Goal: Consume media (video, audio): Watch videos, listen to music or podcasts

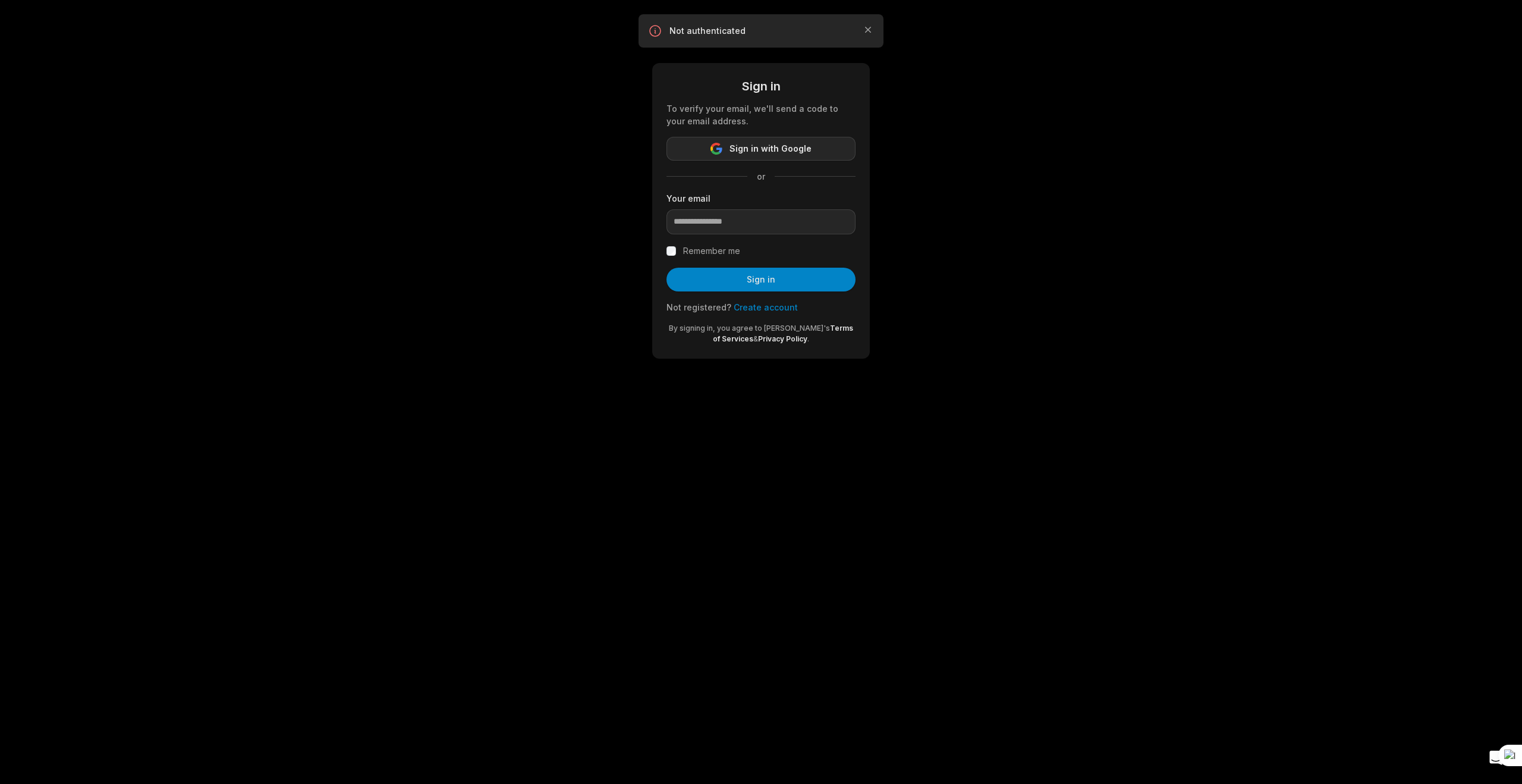
click at [767, 152] on span "Sign in with Google" at bounding box center [770, 149] width 82 height 14
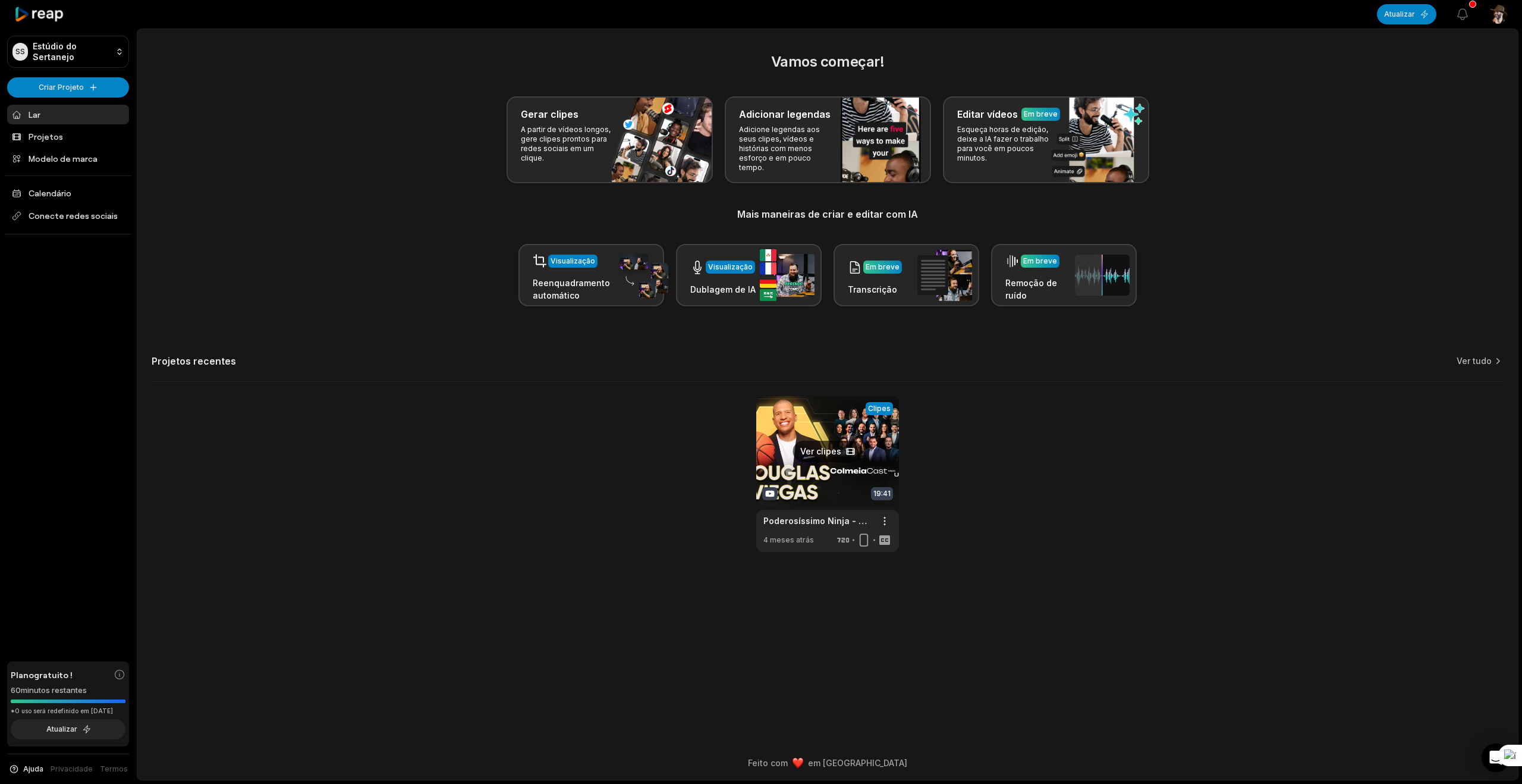
click at [832, 428] on link at bounding box center [827, 474] width 143 height 155
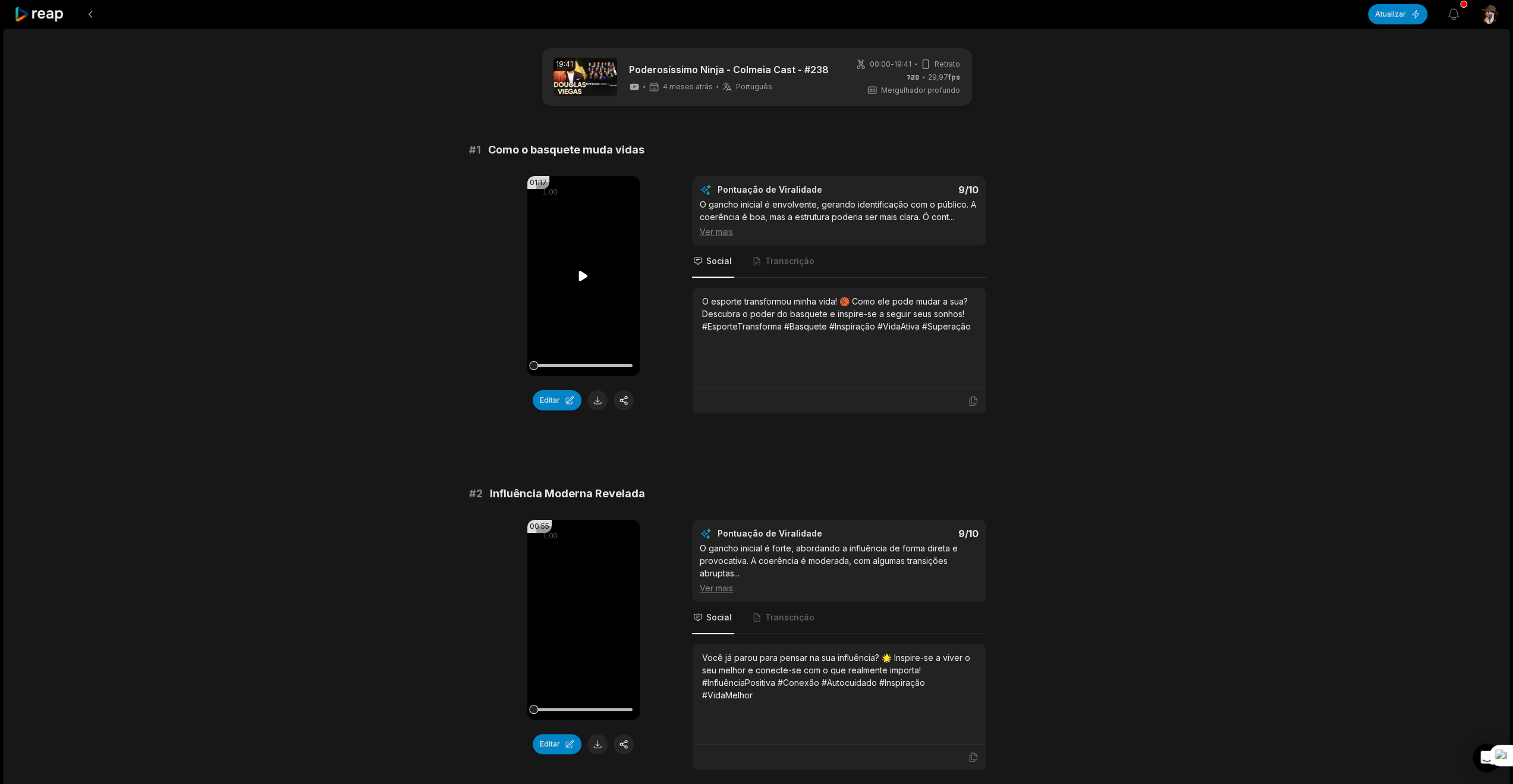
click at [584, 281] on icon at bounding box center [583, 275] width 14 height 14
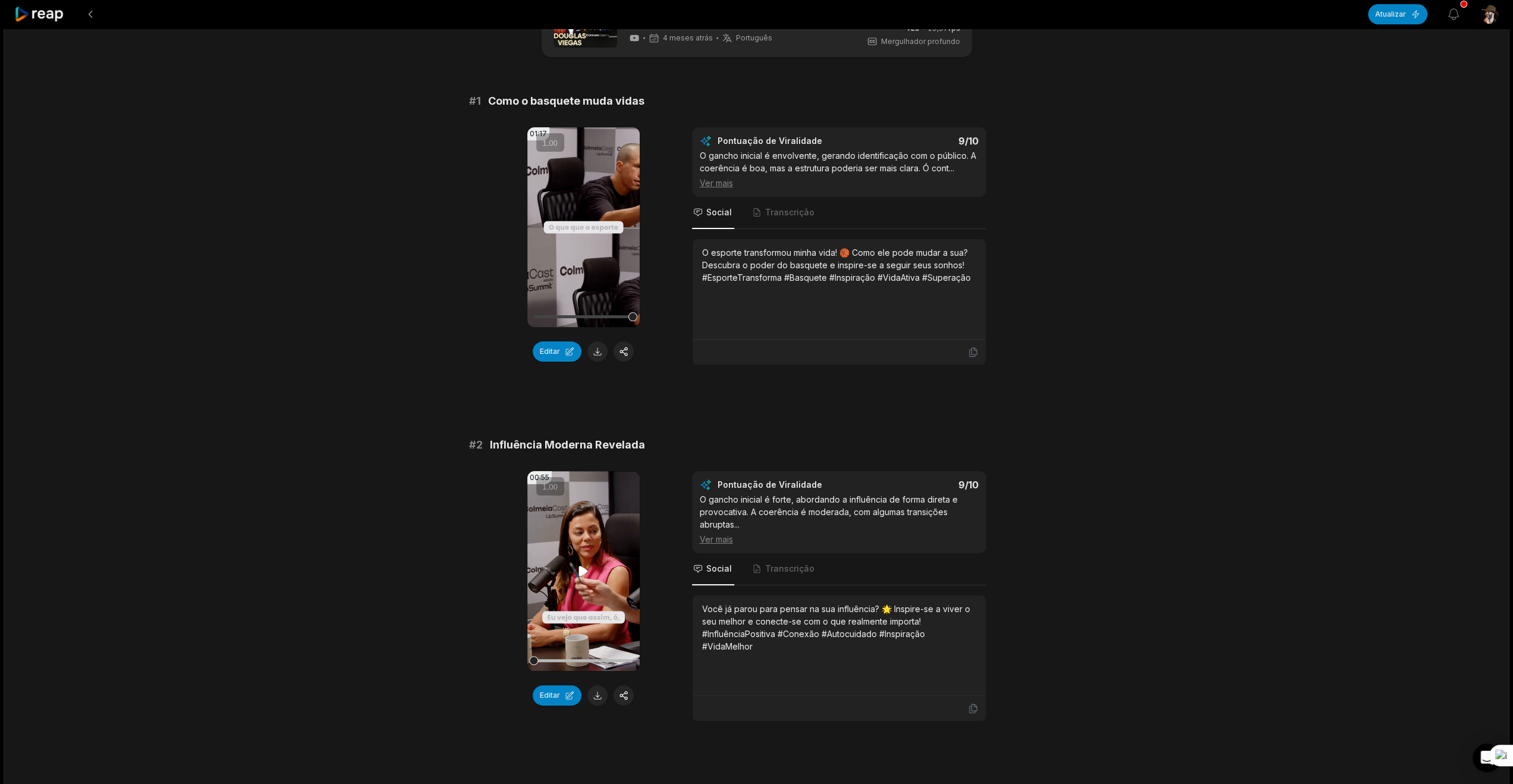
scroll to position [60, 0]
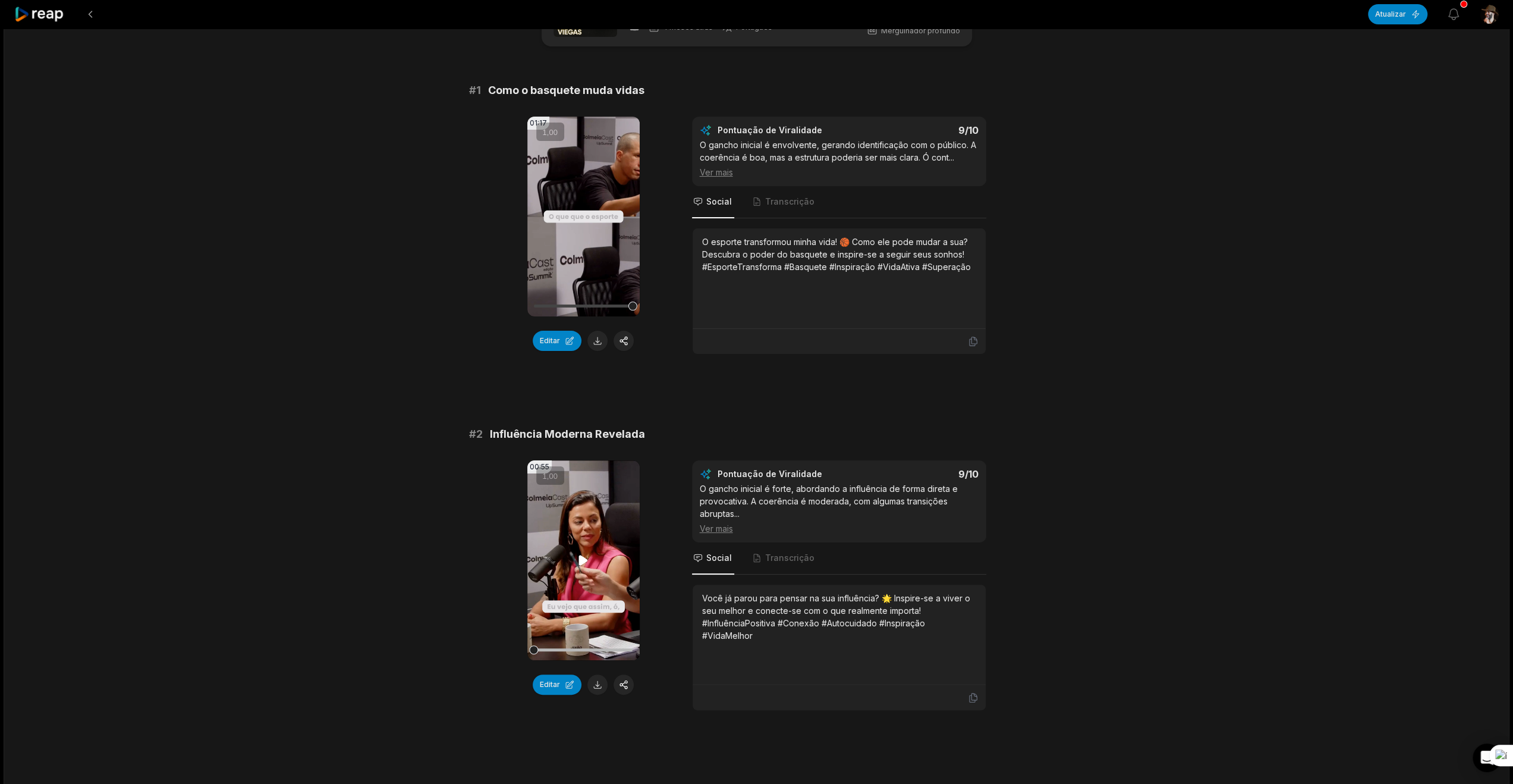
click at [554, 582] on video "Seu navegador não suporta o formato mp4." at bounding box center [583, 560] width 112 height 200
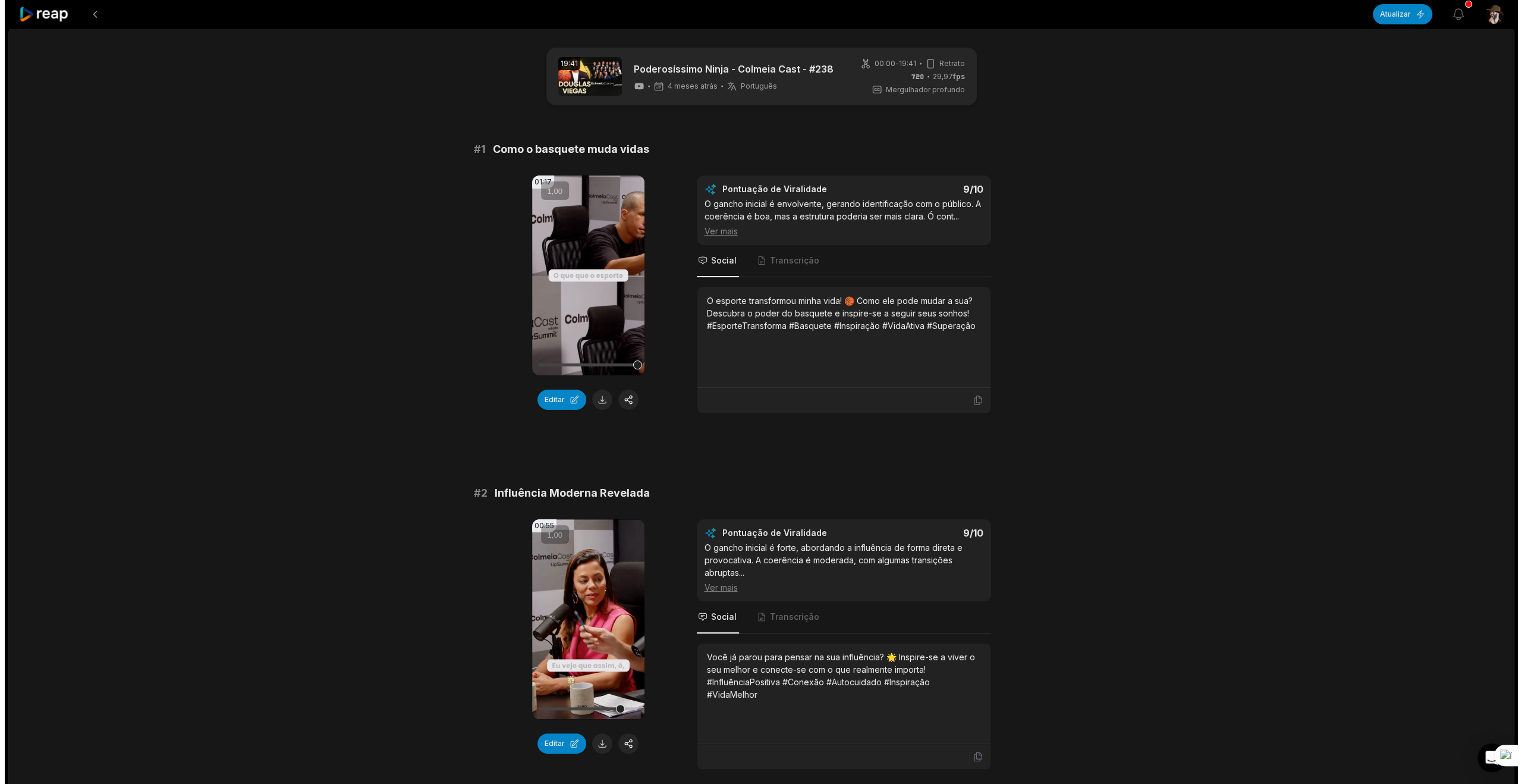
scroll to position [0, 0]
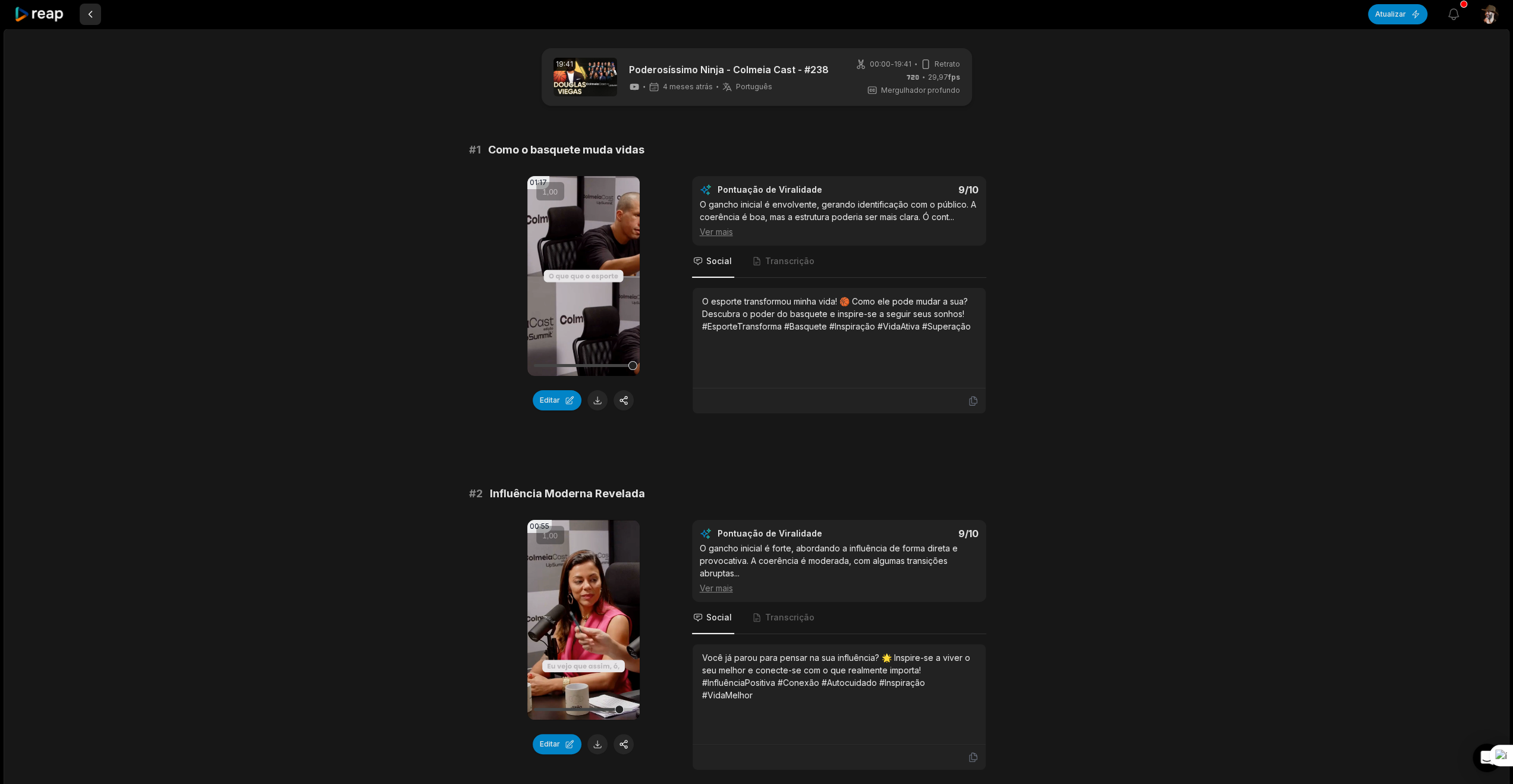
click at [91, 14] on button at bounding box center [91, 14] width 21 height 21
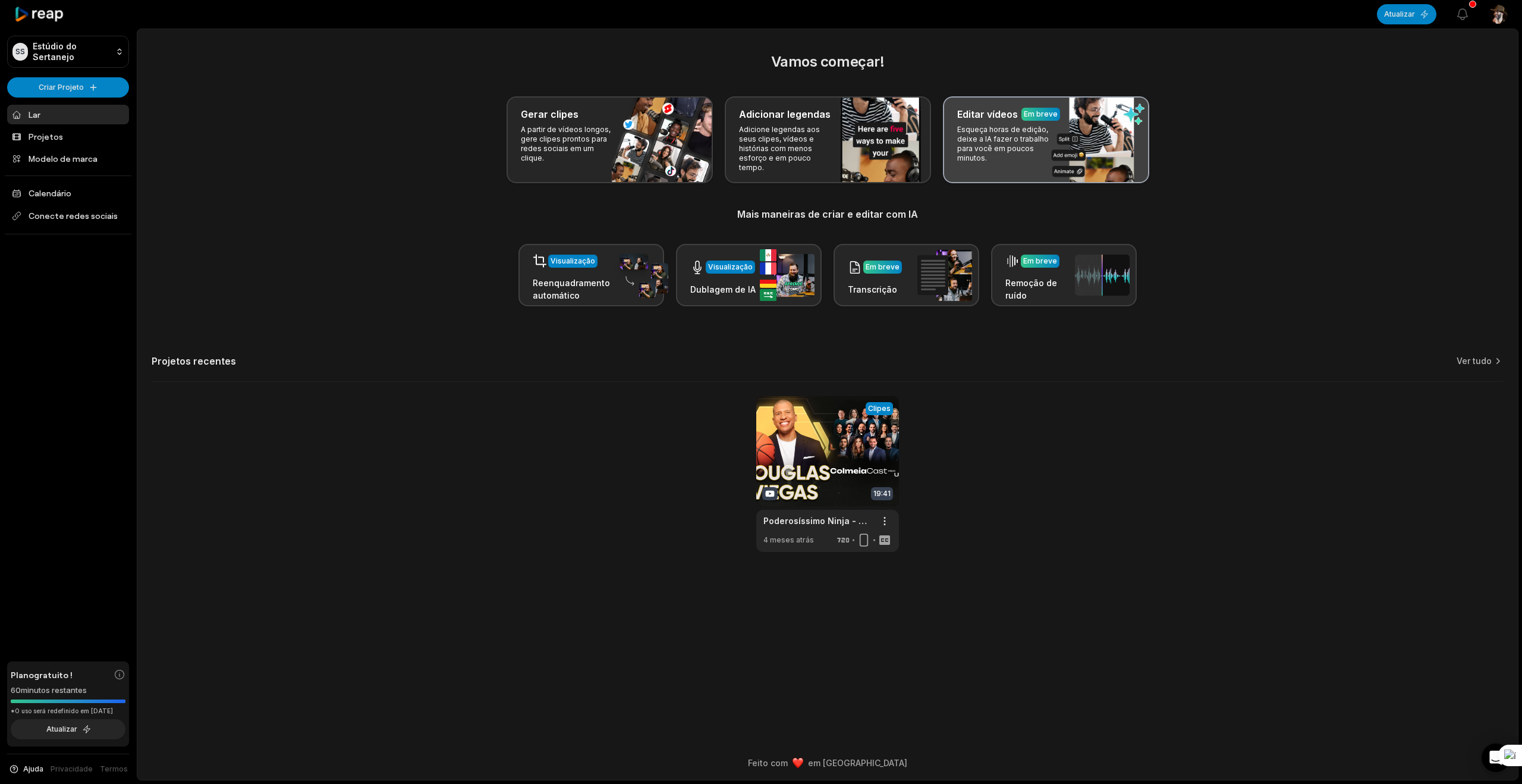
click at [1045, 164] on div "Editar vídeos Em breve Esqueça horas de edição, deixe a IA fazer o trabalho par…" at bounding box center [1046, 140] width 206 height 87
click at [1040, 115] on font "Em breve" at bounding box center [1041, 114] width 34 height 9
